Goal: Task Accomplishment & Management: Manage account settings

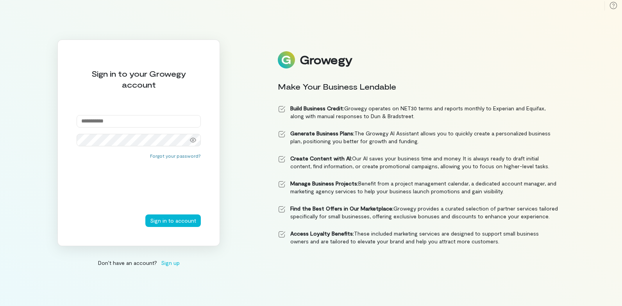
click at [98, 123] on input "email" at bounding box center [139, 121] width 124 height 13
type input "**********"
click at [145, 214] on button "Sign in to account" at bounding box center [173, 220] width 56 height 13
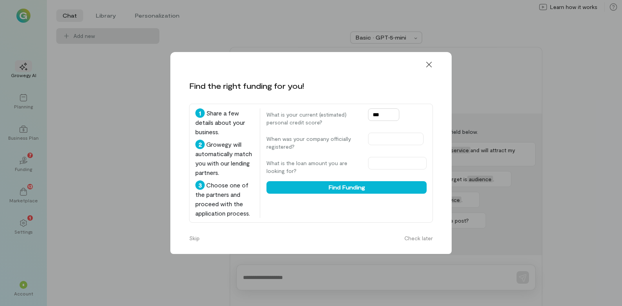
type input "***"
click at [385, 146] on div at bounding box center [396, 142] width 56 height 18
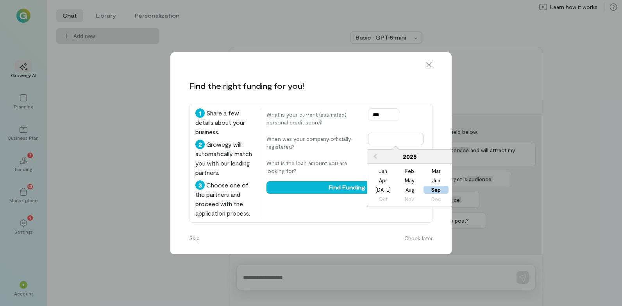
click at [384, 142] on input "text" at bounding box center [396, 139] width 56 height 13
click at [193, 238] on button "Skip" at bounding box center [195, 238] width 20 height 13
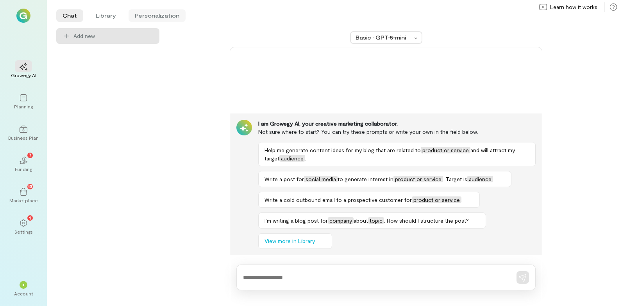
click at [160, 15] on li "Personalization" at bounding box center [157, 15] width 57 height 13
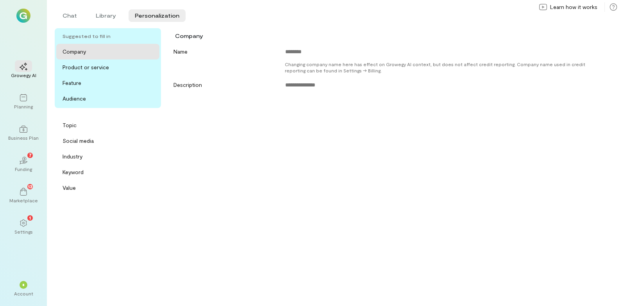
click at [34, 23] on div "Growegy AI Planning Business Plan 02 7 Funding 13 Marketplace 1 Settings * Acco…" at bounding box center [23, 153] width 47 height 306
drag, startPoint x: 34, startPoint y: 23, endPoint x: 102, endPoint y: 16, distance: 68.4
click at [102, 16] on li "Library" at bounding box center [106, 15] width 33 height 13
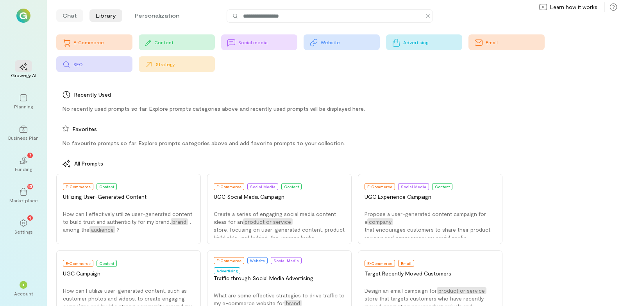
click at [74, 14] on li "Chat" at bounding box center [69, 15] width 27 height 13
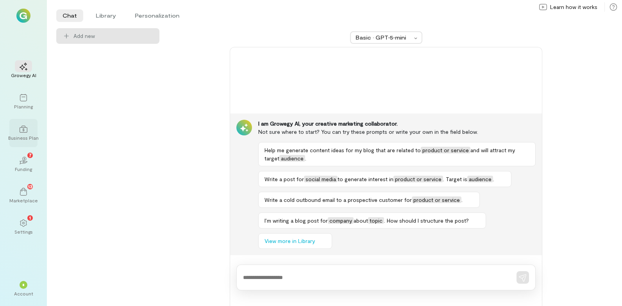
click at [20, 134] on div "Business Plan" at bounding box center [23, 137] width 30 height 6
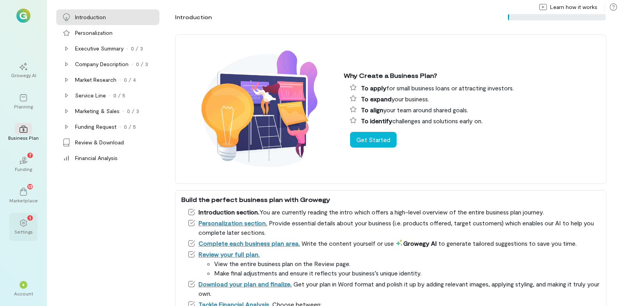
click at [24, 220] on icon at bounding box center [24, 223] width 8 height 8
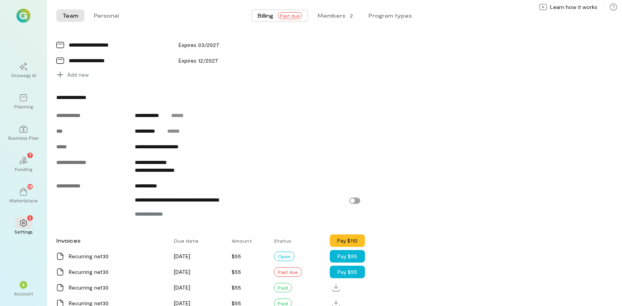
scroll to position [391, 0]
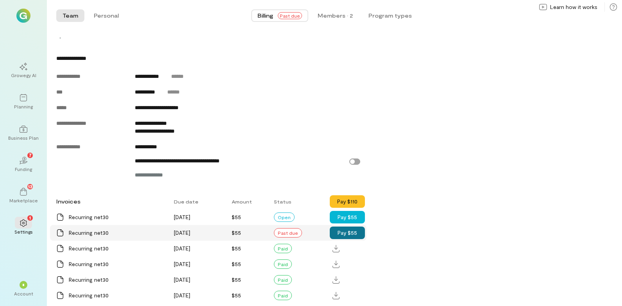
click at [352, 232] on button "Pay $55" at bounding box center [347, 232] width 35 height 13
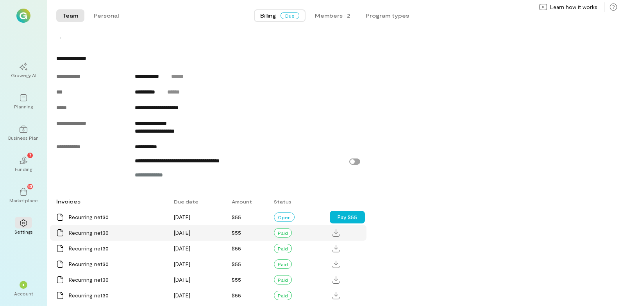
click at [271, 16] on span "Billing" at bounding box center [268, 16] width 16 height 8
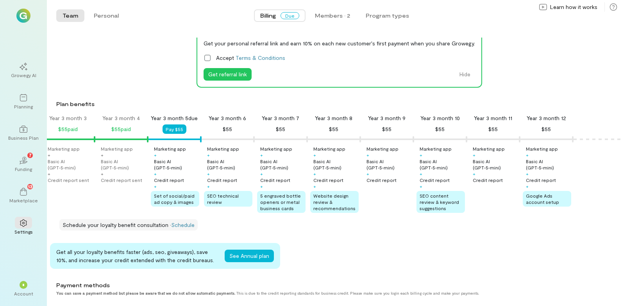
scroll to position [0, 0]
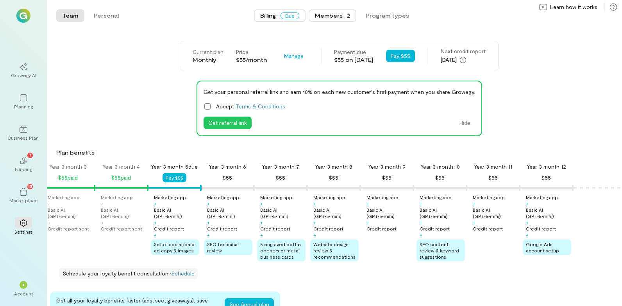
click at [341, 16] on div "Members · 2" at bounding box center [332, 16] width 35 height 8
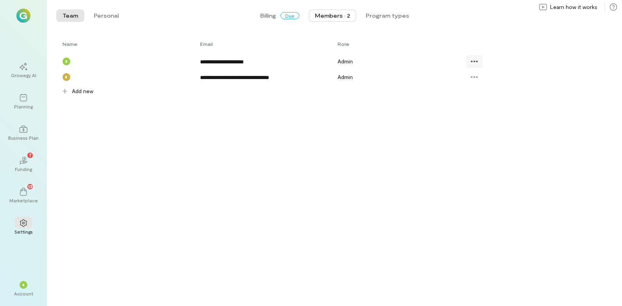
click at [473, 63] on icon at bounding box center [475, 61] width 8 height 8
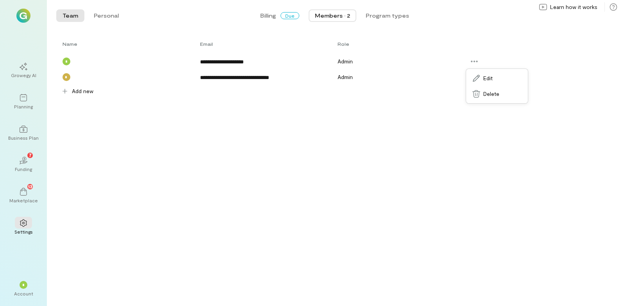
click at [420, 105] on div "**********" at bounding box center [335, 172] width 576 height 268
click at [474, 76] on icon at bounding box center [475, 77] width 8 height 8
click at [412, 107] on div "**********" at bounding box center [335, 172] width 576 height 268
drag, startPoint x: 412, startPoint y: 107, endPoint x: 382, endPoint y: 120, distance: 33.1
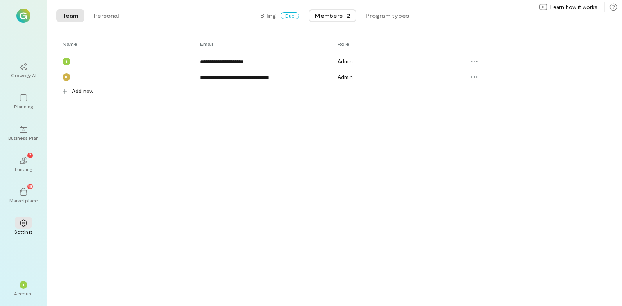
click at [382, 120] on div "**********" at bounding box center [335, 172] width 576 height 268
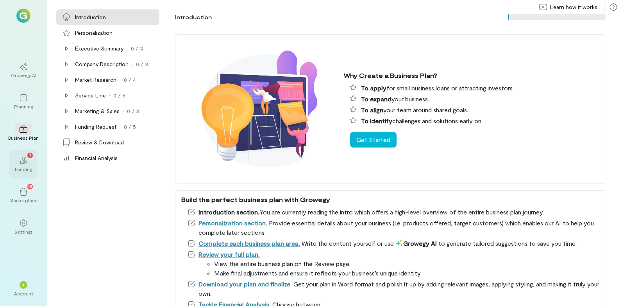
click at [25, 165] on div "02 7" at bounding box center [23, 160] width 17 height 12
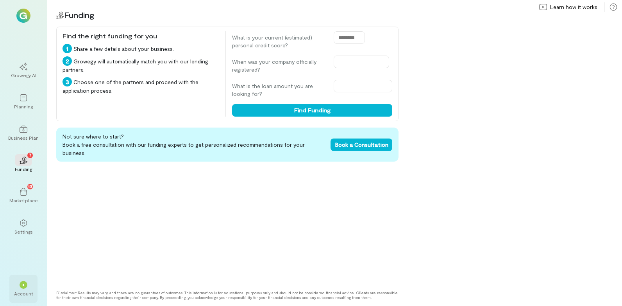
click at [23, 286] on span "*" at bounding box center [23, 284] width 3 height 5
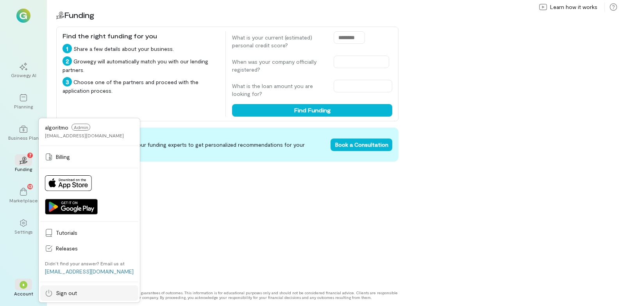
click at [54, 292] on div "Sign out" at bounding box center [89, 293] width 89 height 8
